Goal: Task Accomplishment & Management: Use online tool/utility

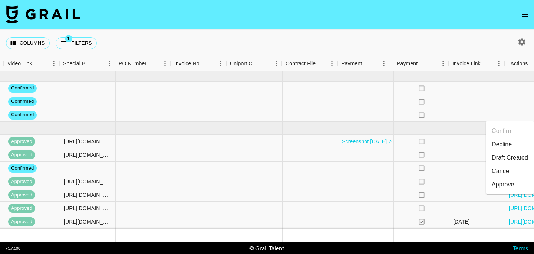
scroll to position [0, 697]
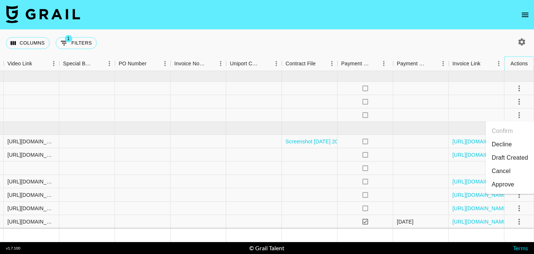
click at [524, 60] on div "Actions" at bounding box center [519, 63] width 17 height 14
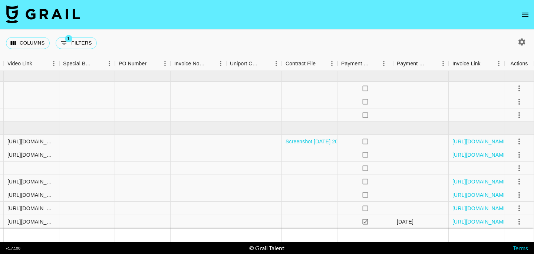
click at [522, 45] on icon "button" at bounding box center [521, 41] width 7 height 7
select select "[DATE]"
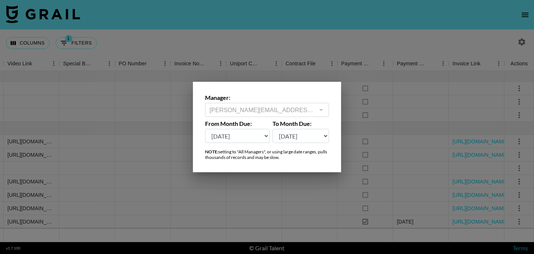
click at [260, 44] on div at bounding box center [267, 127] width 534 height 254
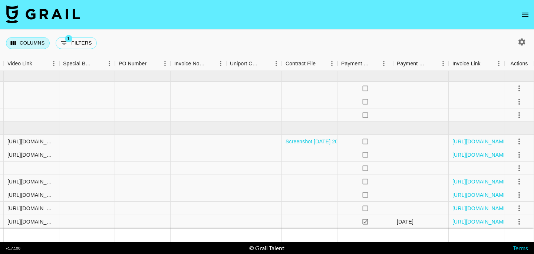
click at [34, 45] on button "Columns" at bounding box center [28, 43] width 44 height 12
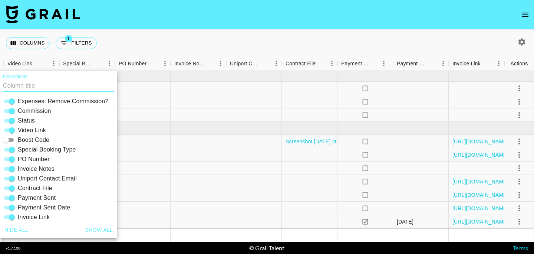
scroll to position [159, 0]
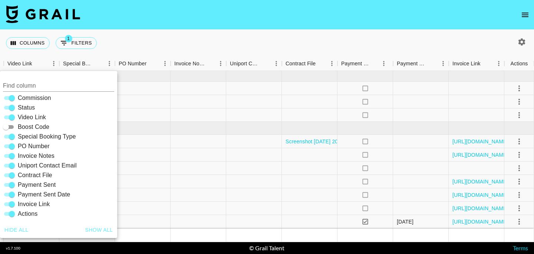
click at [208, 33] on div "Columns 1 Filters + Booking" at bounding box center [267, 43] width 534 height 27
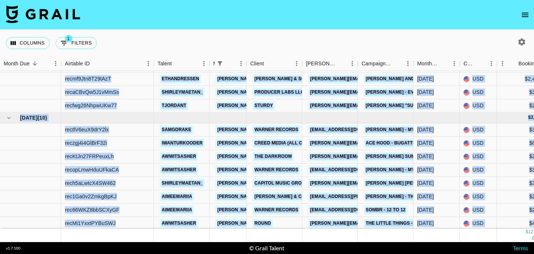
scroll to position [292, 0]
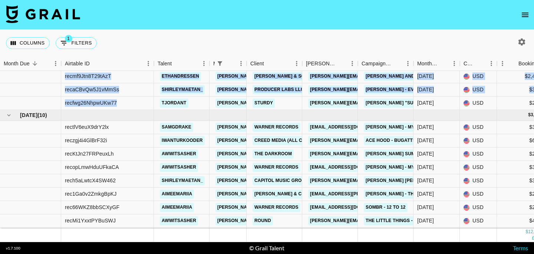
drag, startPoint x: 65, startPoint y: 116, endPoint x: 135, endPoint y: 105, distance: 70.7
copy div "recfnXRU21An6NGZM iwanturkooder [EMAIL_ADDRESS][PERSON_NAME][DOMAIN_NAME] Get E…"
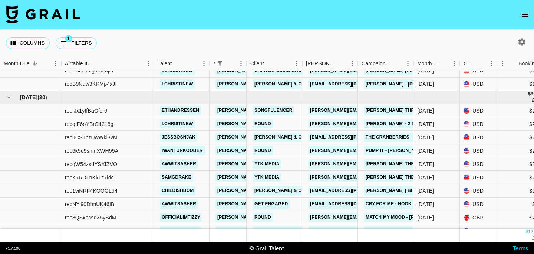
scroll to position [28, 0]
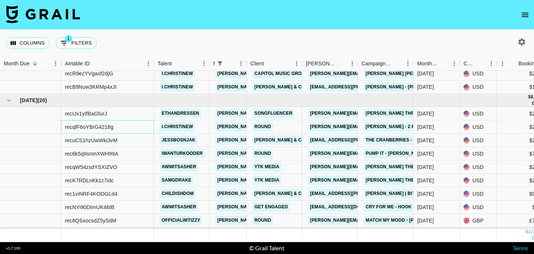
click at [94, 122] on div "recqfF6oYBrG4218g" at bounding box center [107, 126] width 93 height 13
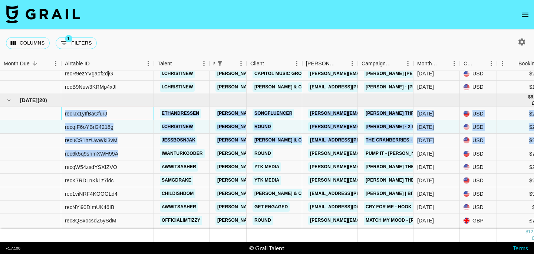
drag, startPoint x: 65, startPoint y: 113, endPoint x: 126, endPoint y: 155, distance: 74.1
click at [126, 155] on div "rec6k5q9snmXWH99A" at bounding box center [107, 153] width 93 height 13
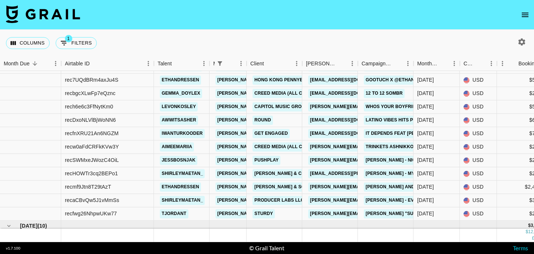
scroll to position [181, 0]
click at [524, 41] on icon "button" at bounding box center [521, 41] width 7 height 7
select select "[DATE]"
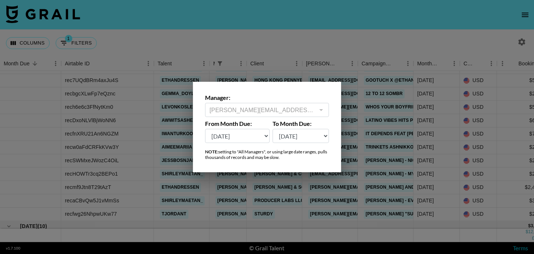
click at [524, 41] on div at bounding box center [267, 127] width 534 height 254
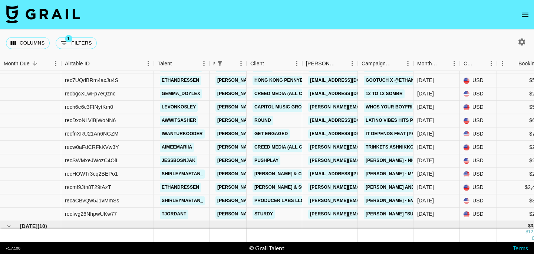
click at [524, 9] on button "open drawer" at bounding box center [525, 14] width 15 height 15
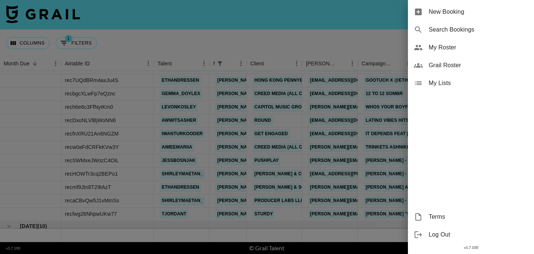
click at [274, 43] on div at bounding box center [267, 127] width 534 height 254
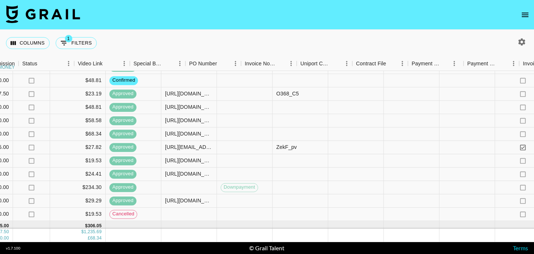
scroll to position [181, 697]
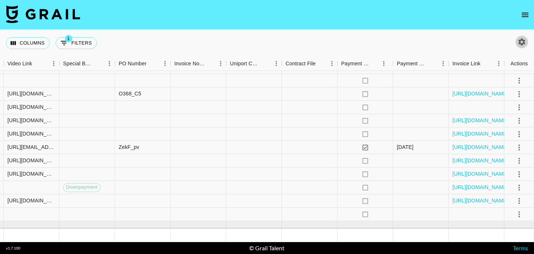
click at [523, 39] on icon "button" at bounding box center [521, 41] width 9 height 9
select select "[DATE]"
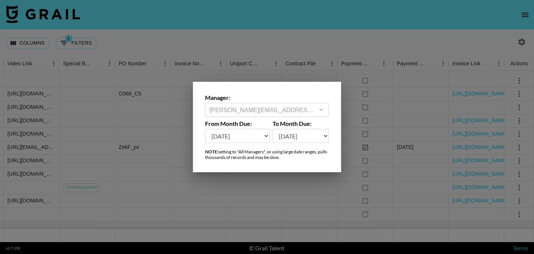
click at [489, 32] on div at bounding box center [267, 127] width 534 height 254
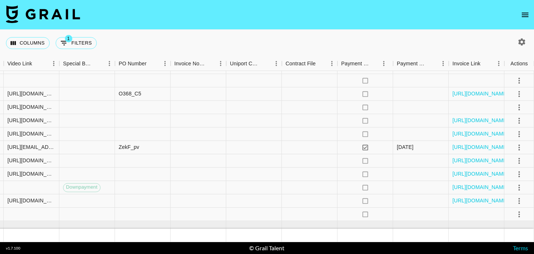
click at [526, 16] on icon "open drawer" at bounding box center [525, 14] width 9 height 9
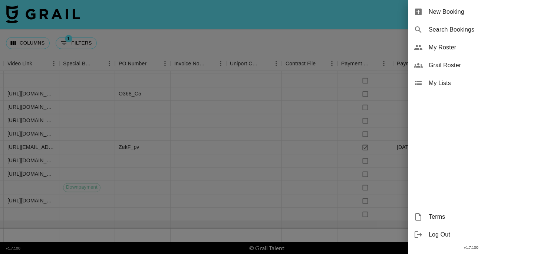
click at [462, 27] on span "Search Bookings" at bounding box center [478, 29] width 99 height 9
select select "id"
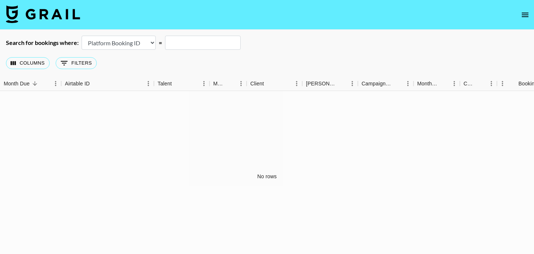
click at [526, 14] on icon "open drawer" at bounding box center [525, 14] width 9 height 9
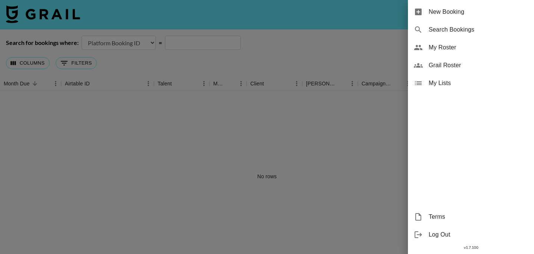
click at [53, 3] on div at bounding box center [267, 127] width 534 height 254
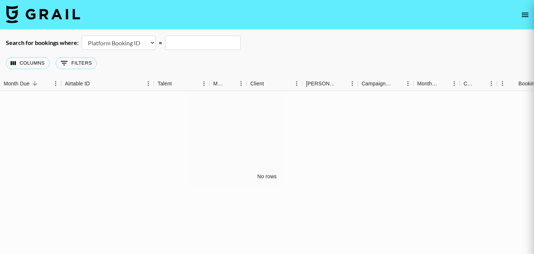
click at [45, 14] on img at bounding box center [43, 14] width 74 height 18
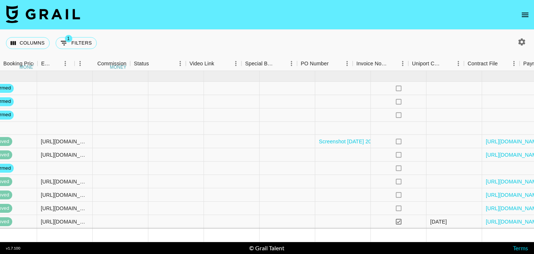
scroll to position [0, 697]
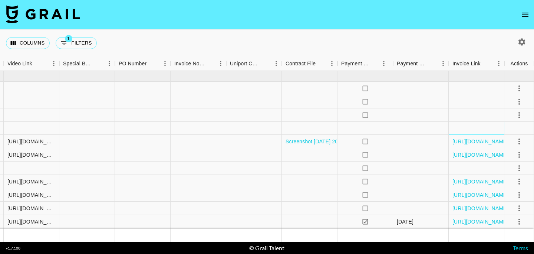
click at [497, 129] on div at bounding box center [477, 128] width 56 height 13
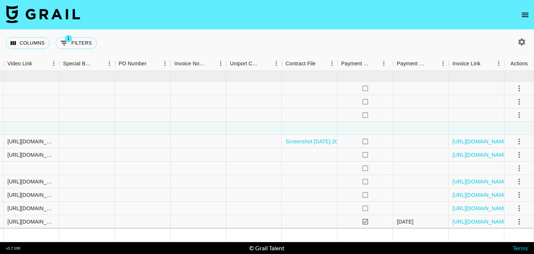
click at [526, 45] on button "button" at bounding box center [522, 42] width 13 height 13
select select "[DATE]"
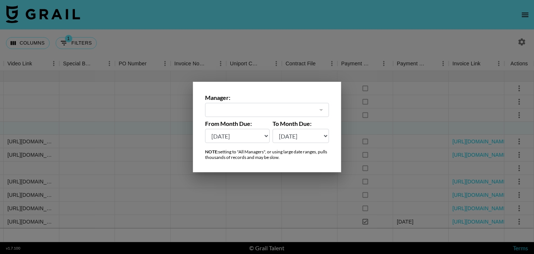
type input "[PERSON_NAME][EMAIL_ADDRESS][DOMAIN_NAME]"
click at [526, 45] on div at bounding box center [267, 127] width 534 height 254
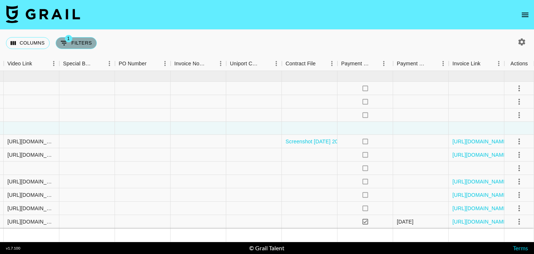
click at [79, 44] on button "1 Filters" at bounding box center [76, 43] width 41 height 12
select select "managerIds"
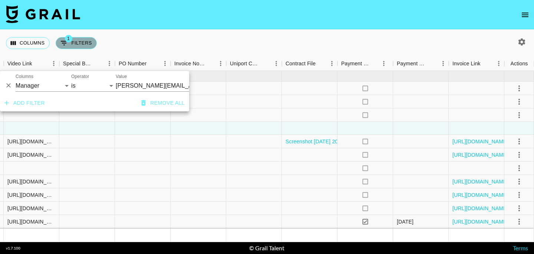
click at [79, 44] on button "1 Filters" at bounding box center [76, 43] width 41 height 12
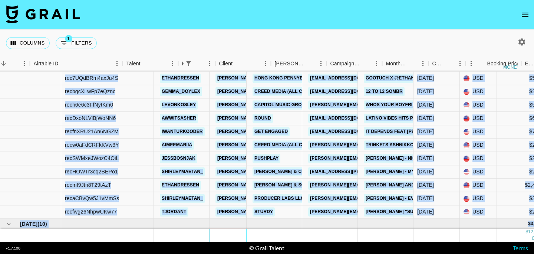
scroll to position [184, 0]
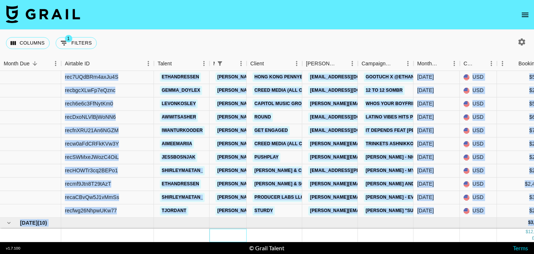
drag, startPoint x: 162, startPoint y: 239, endPoint x: 98, endPoint y: 238, distance: 64.5
click at [98, 238] on div "recNYi90DImUK46IB awwitsasher [EMAIL_ADDRESS][PERSON_NAME][DOMAIN_NAME] Get Eng…" at bounding box center [267, 156] width 534 height 171
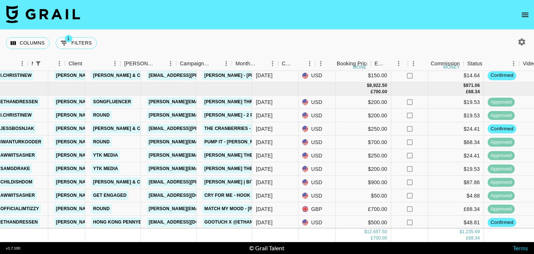
scroll to position [39, 0]
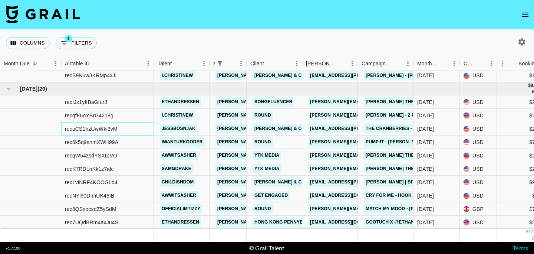
click at [81, 128] on div "recuCS1hzUwWki3vM" at bounding box center [91, 128] width 53 height 7
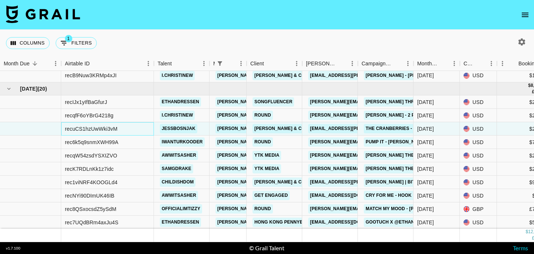
click at [106, 128] on div "recuCS1hzUwWki3vM" at bounding box center [91, 128] width 53 height 7
copy div "recuCS1hzUwWki3vM"
click at [93, 144] on div "rec6k5q9snmXWH99A" at bounding box center [91, 141] width 53 height 7
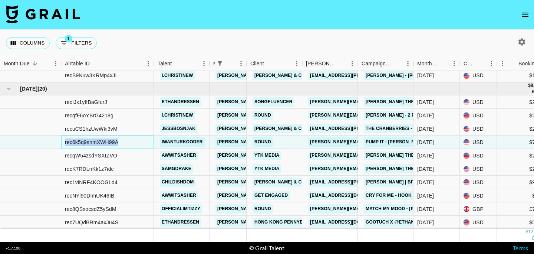
copy div "rec6k5q9snmXWH99A"
click at [105, 152] on div "recqW54zsdYSXIZVO" at bounding box center [91, 155] width 52 height 7
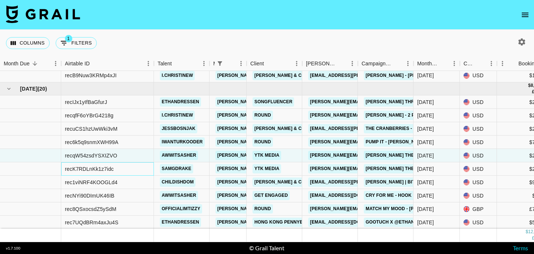
click at [102, 169] on div "recK7RDLnKk1z7idc" at bounding box center [89, 168] width 49 height 7
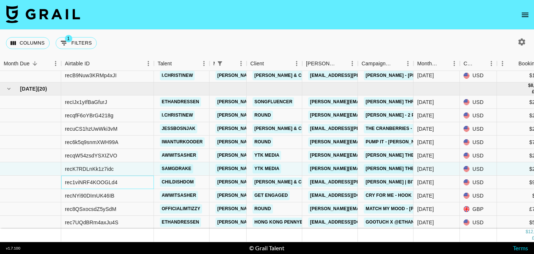
click at [106, 180] on div "rec1viNRF4KOOGLd4" at bounding box center [91, 181] width 53 height 7
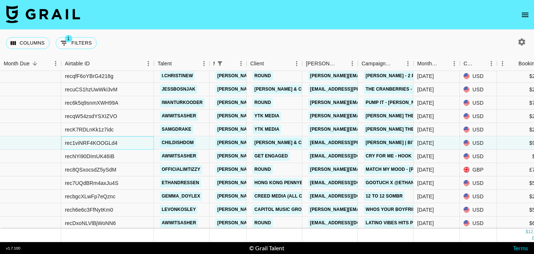
scroll to position [80, 0]
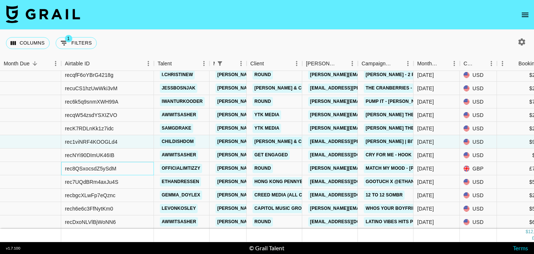
click at [97, 168] on div "rec8QSxocsdZ5ySdM" at bounding box center [91, 168] width 52 height 7
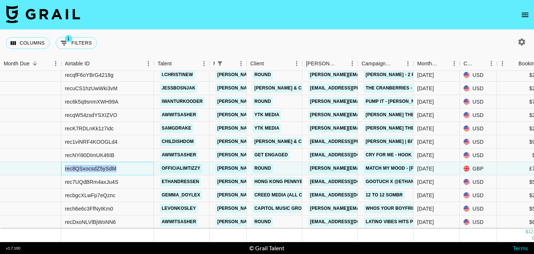
copy div "rec8QSxocsdZ5ySdM"
click at [103, 181] on div "rec7UQdBRm4axJu4S" at bounding box center [91, 181] width 53 height 7
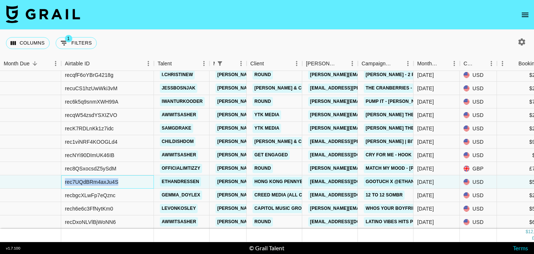
click at [103, 181] on div "rec7UQdBRm4axJu4S" at bounding box center [91, 181] width 53 height 7
copy div "rec7UQdBRm4axJu4S"
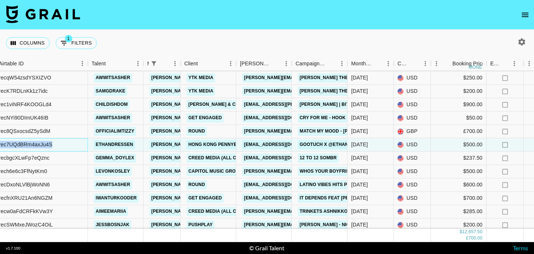
scroll to position [117, 20]
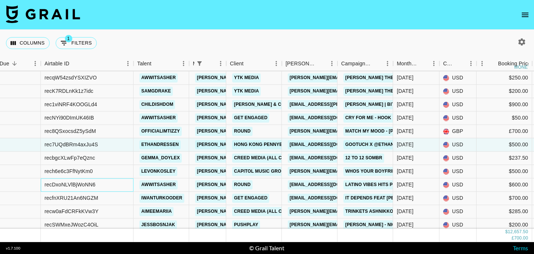
click at [106, 183] on div "recDxoNLVlBjWoNN6" at bounding box center [87, 184] width 93 height 13
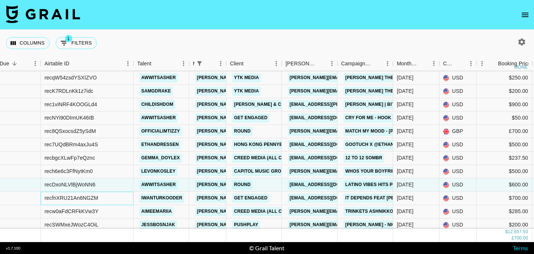
click at [116, 197] on div "recfnXRU21An6NGZM" at bounding box center [87, 197] width 93 height 13
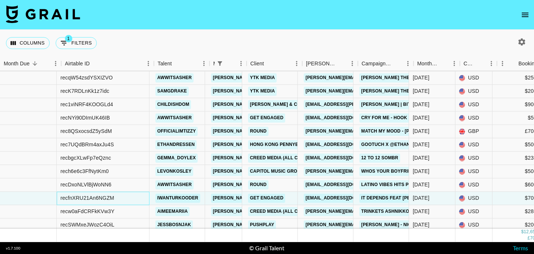
scroll to position [117, 0]
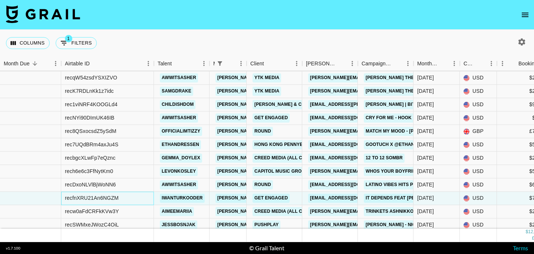
click at [112, 197] on div "recfnXRU21An6NGZM" at bounding box center [92, 197] width 54 height 7
copy div "recfnXRU21An6NGZM"
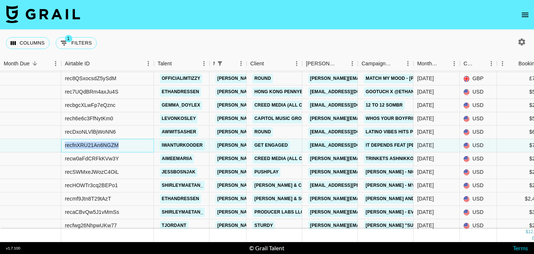
scroll to position [170, 0]
click at [111, 157] on div "recw0aFdCRFkKVw3Y" at bounding box center [92, 158] width 54 height 7
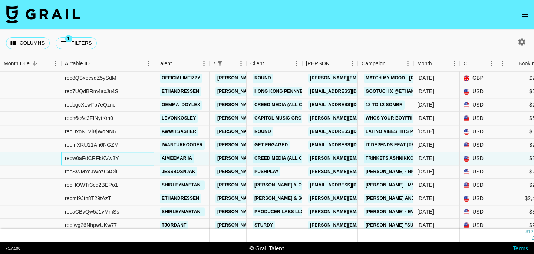
click at [90, 158] on div "recw0aFdCRFkKVw3Y" at bounding box center [92, 158] width 54 height 7
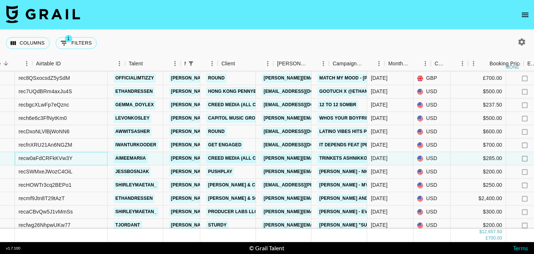
scroll to position [170, 29]
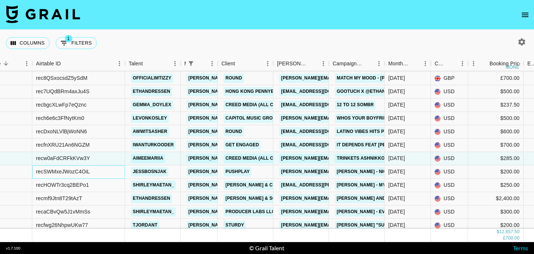
click at [83, 172] on div "recSWMxeJWozC4OiL" at bounding box center [63, 171] width 54 height 7
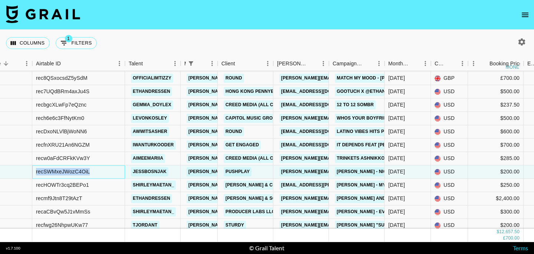
click at [83, 172] on div "recSWMxeJWozC4OiL" at bounding box center [63, 171] width 54 height 7
copy div "recSWMxeJWozC4OiL"
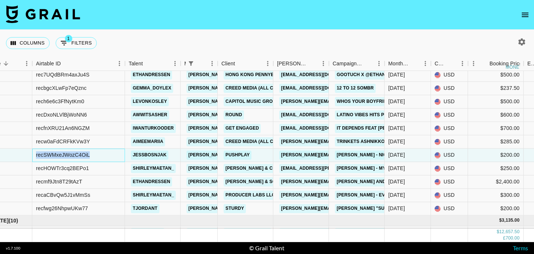
scroll to position [189, 29]
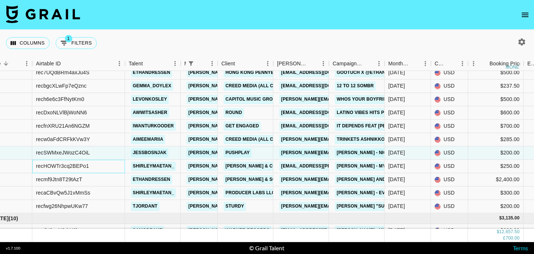
click at [77, 165] on div "recHOWTr3cq2BEPo1" at bounding box center [62, 165] width 53 height 7
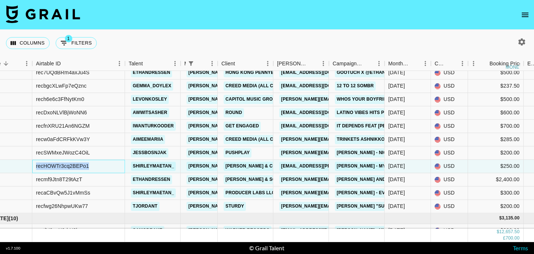
click at [77, 165] on div "recHOWTr3cq2BEPo1" at bounding box center [62, 165] width 53 height 7
copy div "recHOWTr3cq2BEPo1"
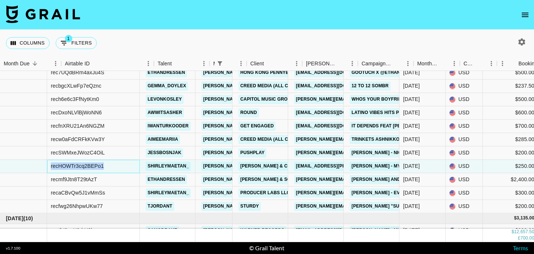
scroll to position [189, 0]
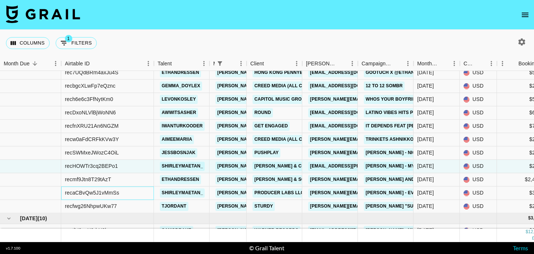
click at [109, 192] on div "recaCBvQw5J1vMmSs" at bounding box center [92, 192] width 54 height 7
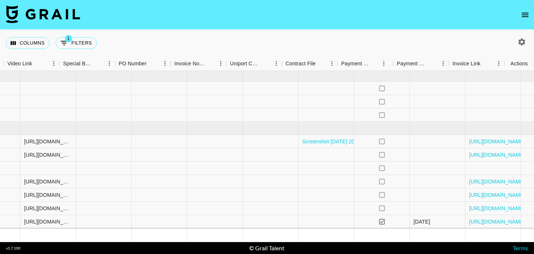
scroll to position [0, 697]
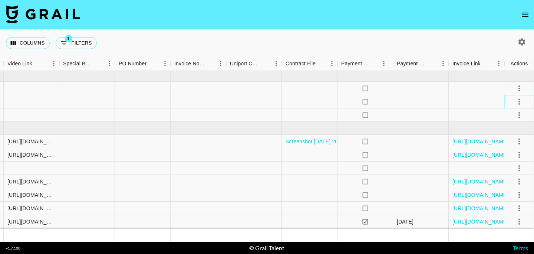
click at [519, 101] on icon "select merge strategy" at bounding box center [518, 102] width 1 height 6
click at [498, 146] on li "Draft Created" at bounding box center [510, 144] width 48 height 13
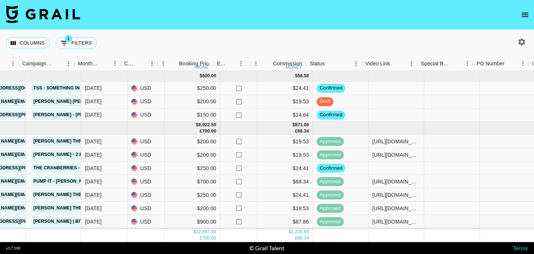
scroll to position [0, 288]
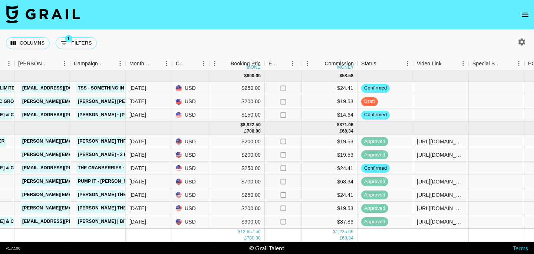
click at [312, 39] on div "Columns 1 Filters + Booking" at bounding box center [267, 43] width 534 height 27
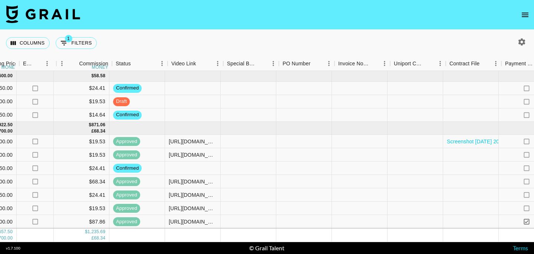
scroll to position [0, 544]
